Goal: Navigation & Orientation: Understand site structure

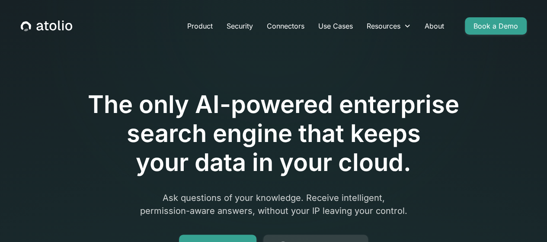
click at [180, 35] on link "Product" at bounding box center [199, 25] width 39 height 17
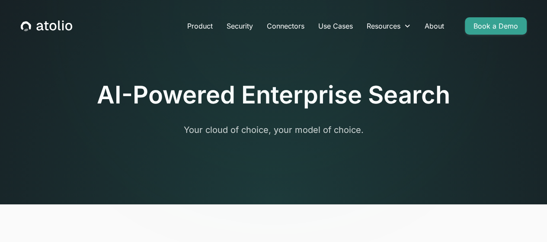
click at [220, 35] on link "Security" at bounding box center [240, 25] width 40 height 17
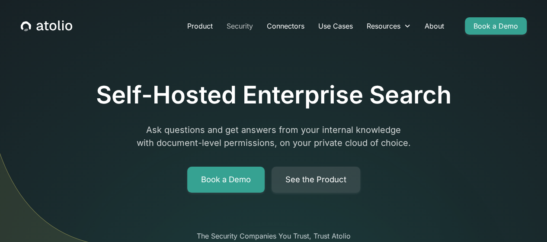
click at [220, 30] on link "Security" at bounding box center [240, 25] width 40 height 17
click at [337, 29] on link "Use Cases" at bounding box center [335, 25] width 48 height 17
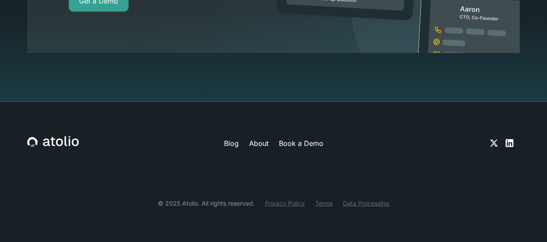
scroll to position [3943, 0]
click at [224, 138] on link "Blog" at bounding box center [231, 143] width 15 height 10
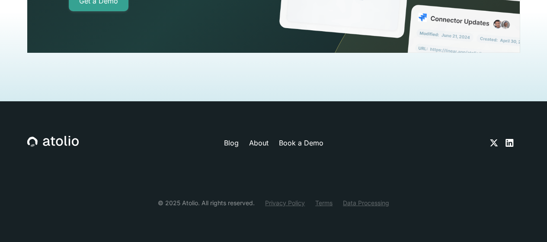
scroll to position [2282, 0]
